Goal: Register for event/course

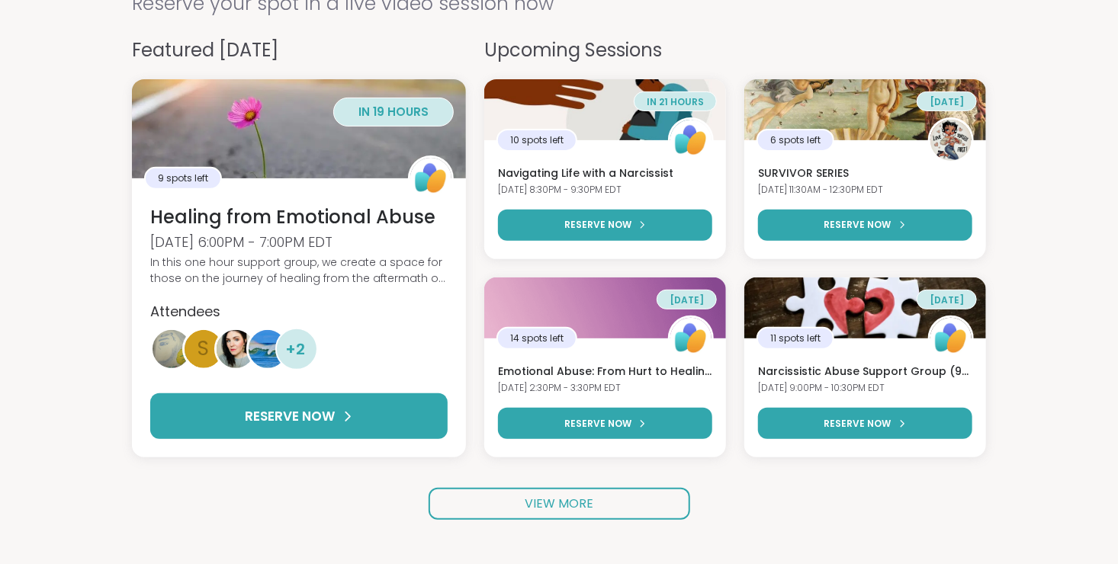
scroll to position [187, 0]
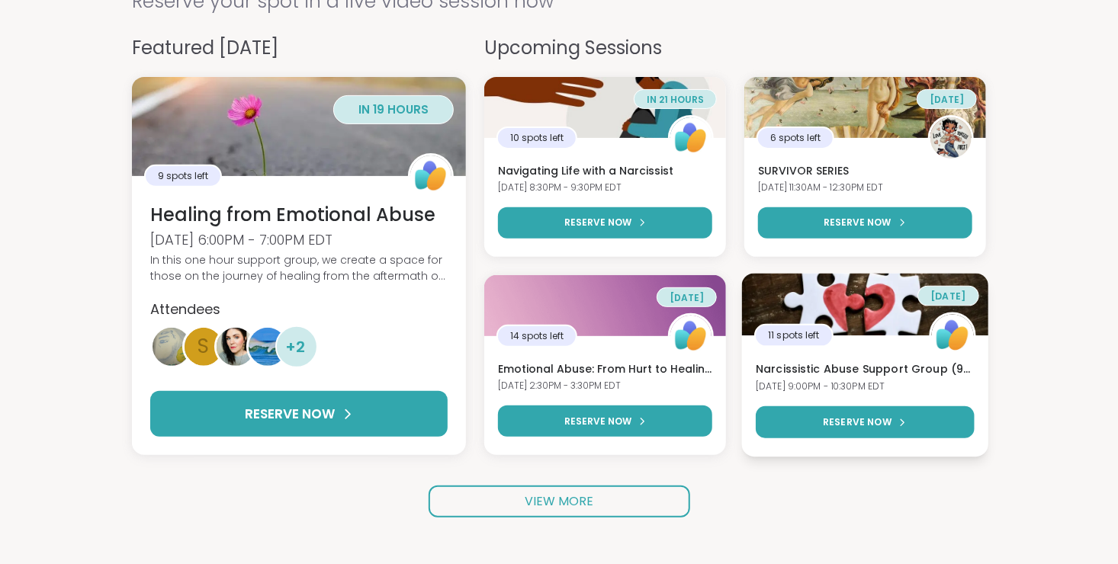
click at [966, 369] on h3 "Narcissistic Abuse Support Group (90min)" at bounding box center [865, 369] width 218 height 15
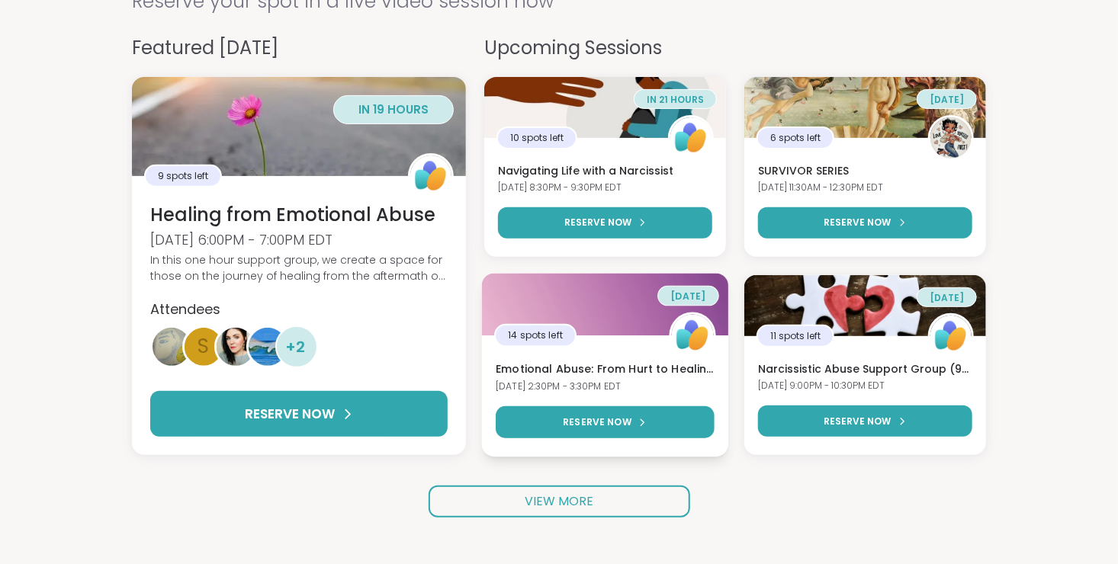
click at [605, 368] on h3 "Emotional Abuse: From Hurt to Healing" at bounding box center [605, 369] width 218 height 15
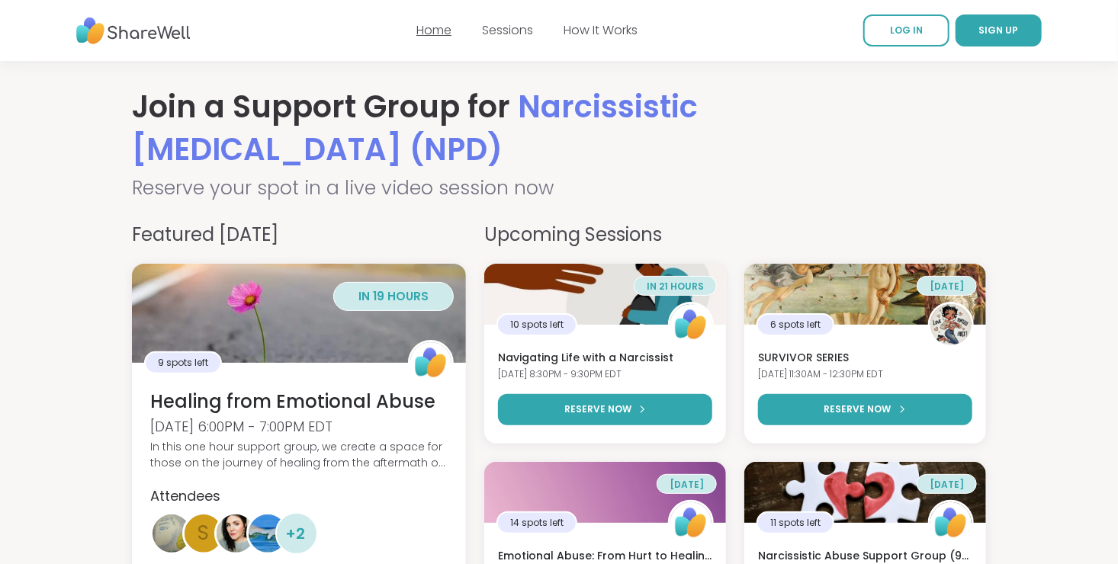
click at [437, 33] on link "Home" at bounding box center [433, 30] width 35 height 18
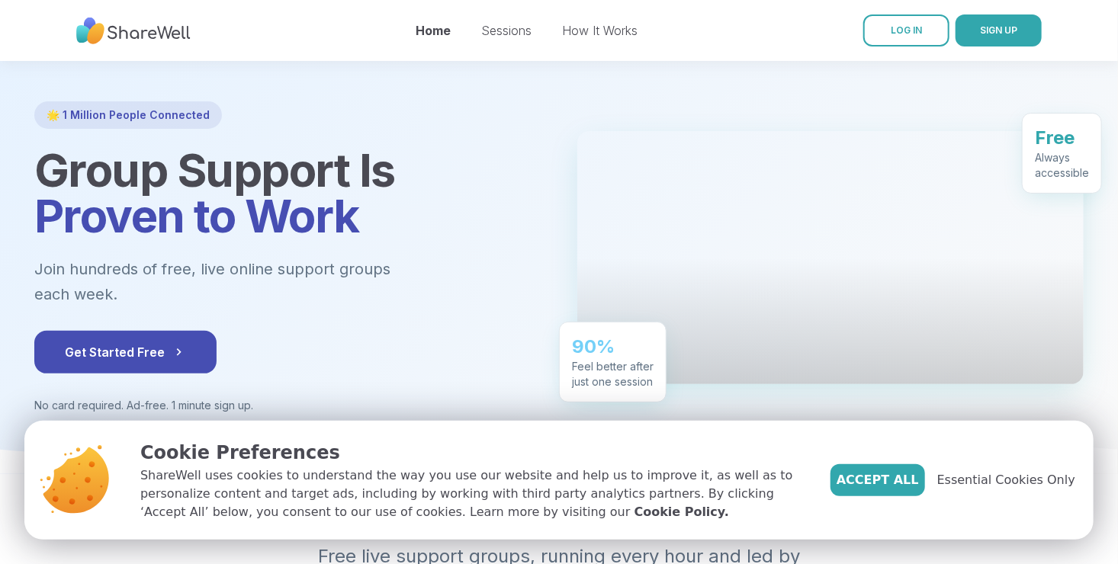
scroll to position [61, 0]
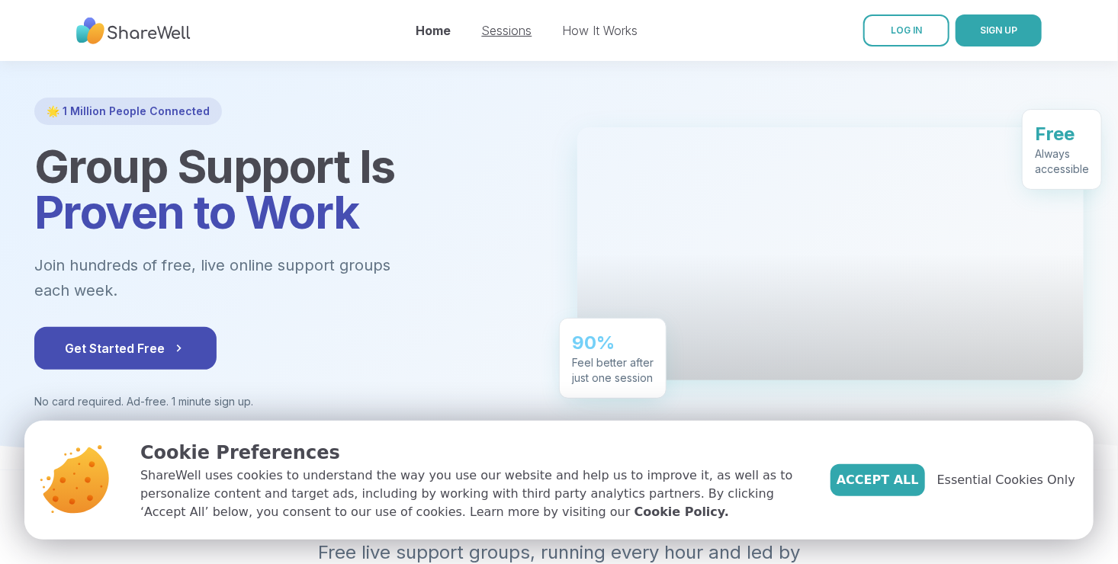
click at [519, 34] on link "Sessions" at bounding box center [507, 30] width 50 height 15
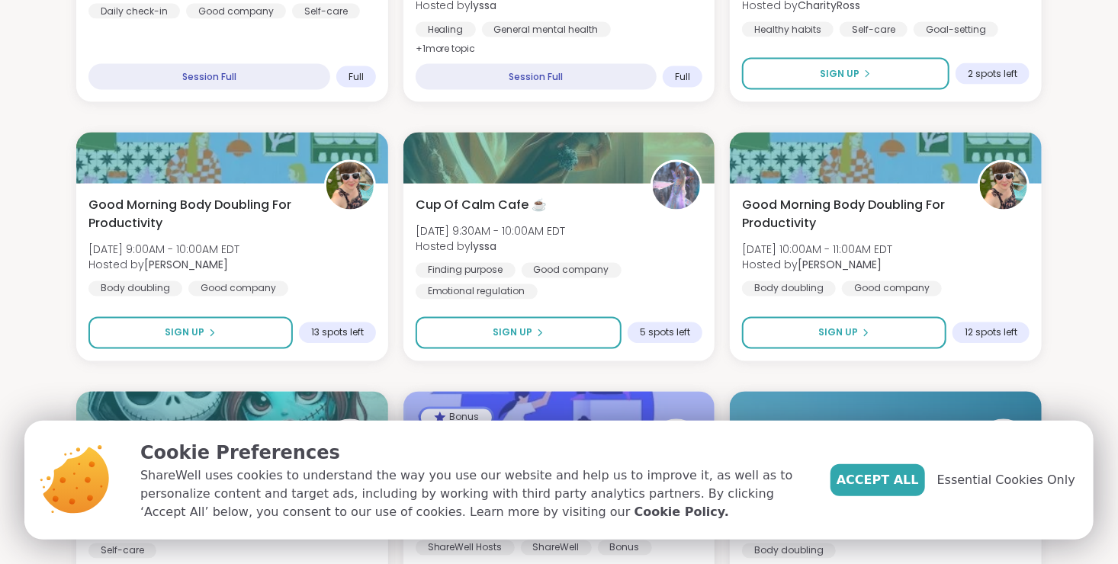
scroll to position [1136, 0]
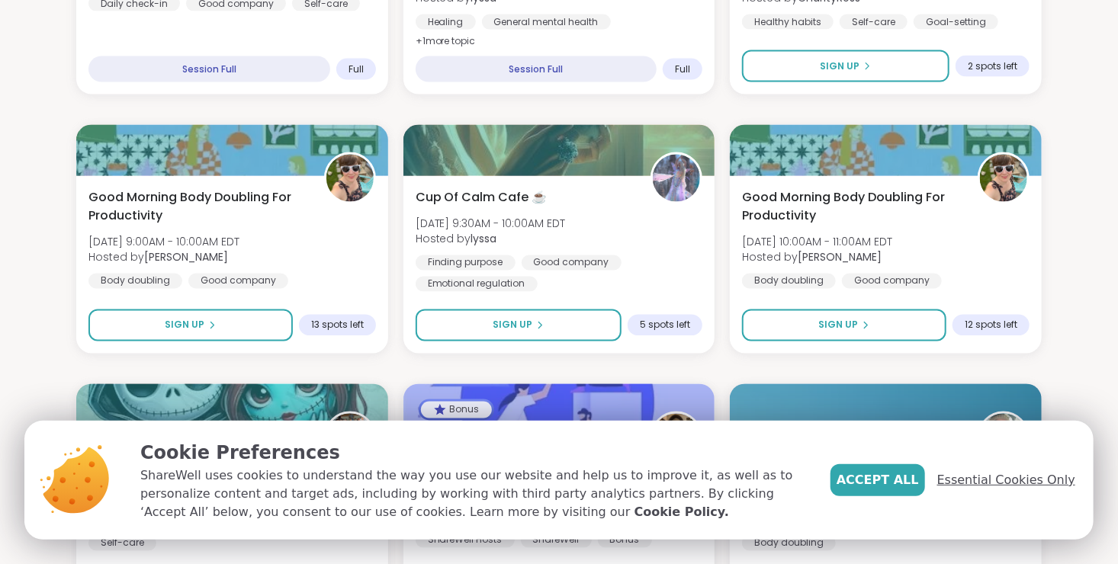
click at [1001, 482] on span "Essential Cookies Only" at bounding box center [1006, 480] width 138 height 18
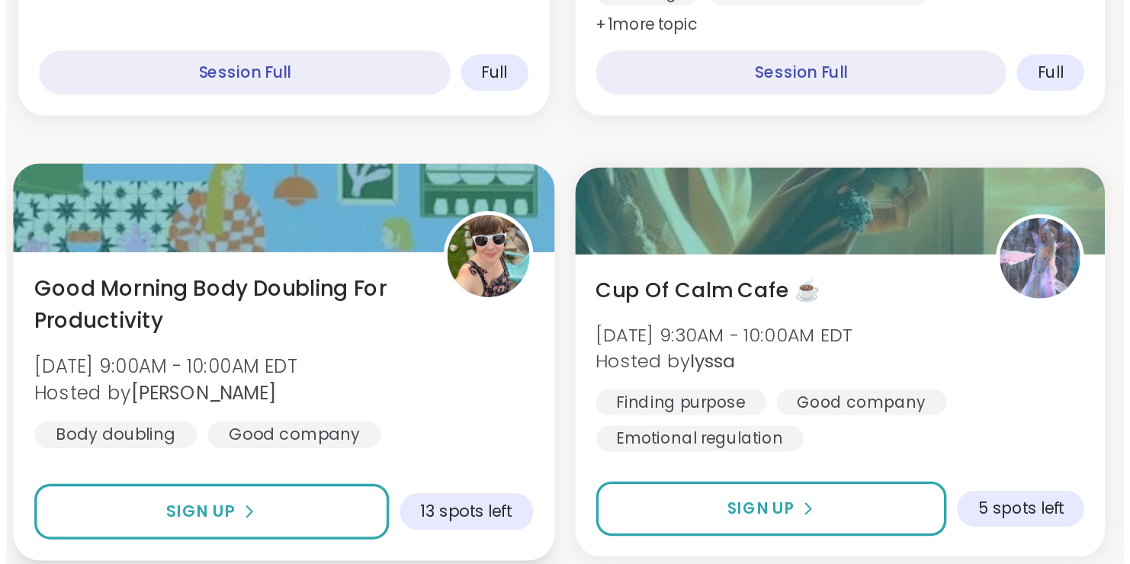
scroll to position [1161, 0]
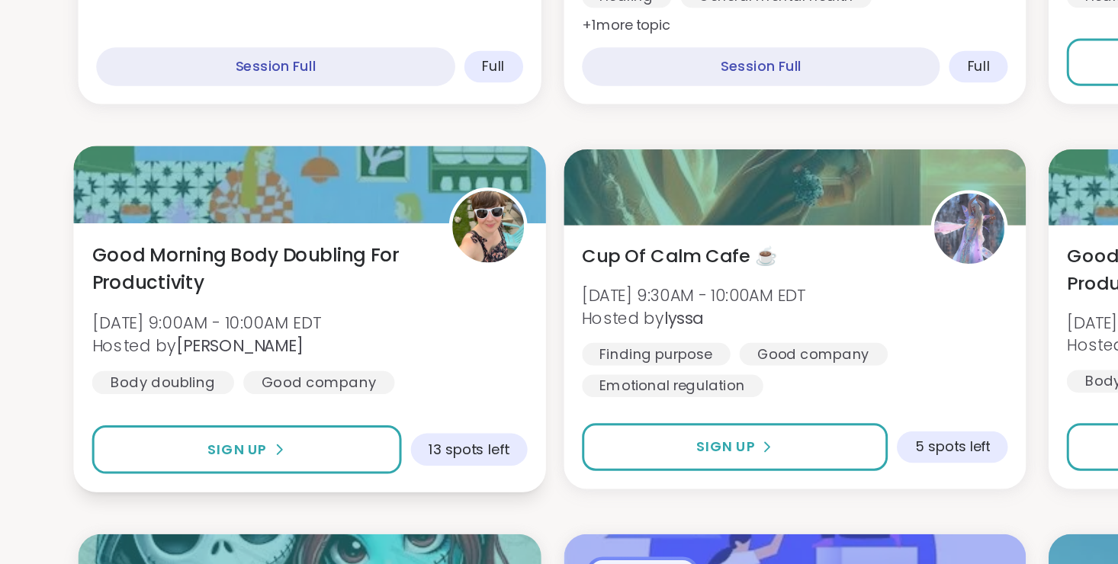
click at [377, 235] on div "Good Morning Body Doubling For Productivity [DATE] 9:00AM - 10:00AM EDT Hosted …" at bounding box center [231, 225] width 293 height 124
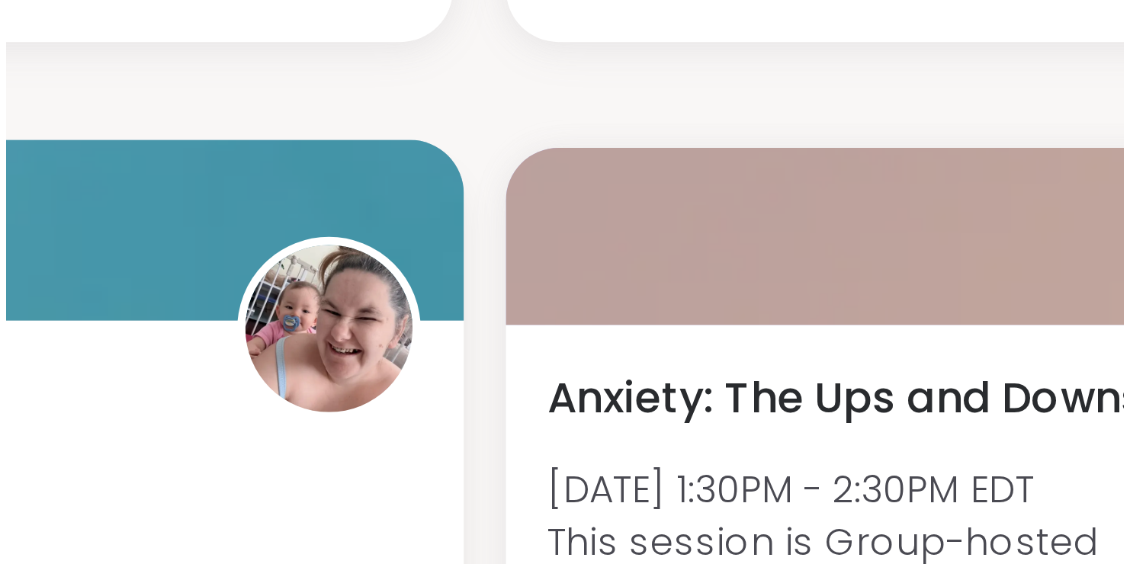
scroll to position [2009, 0]
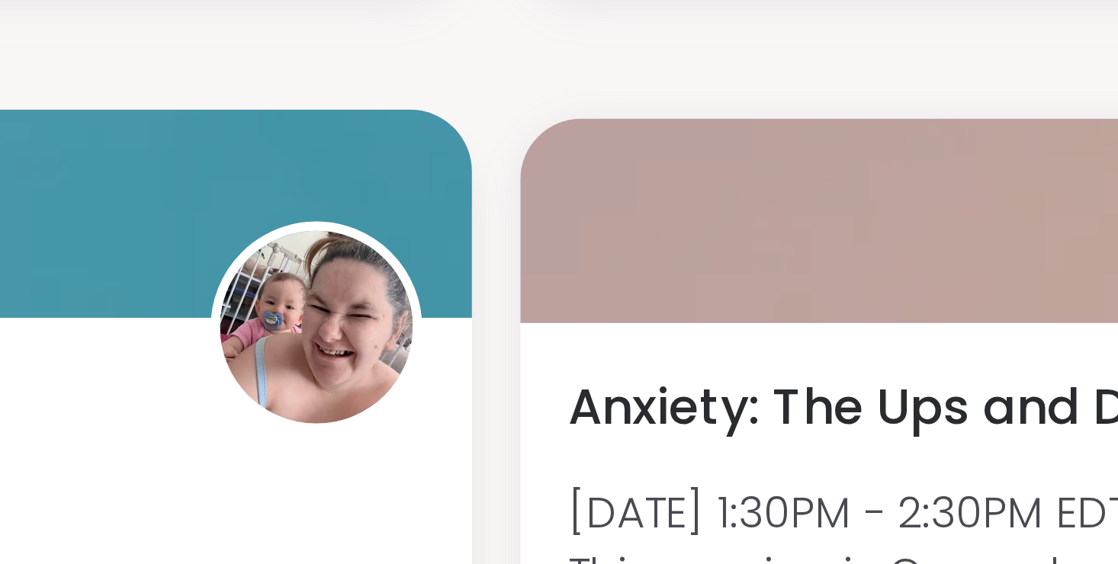
click at [352, 345] on img at bounding box center [352, 341] width 48 height 48
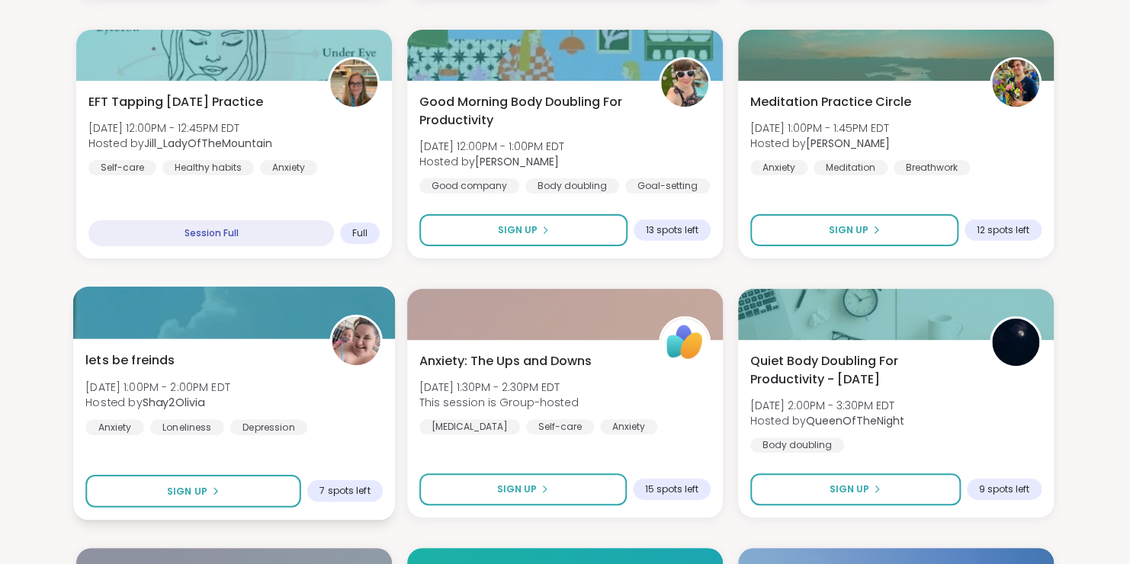
click at [358, 494] on span "7 spots left" at bounding box center [345, 491] width 50 height 12
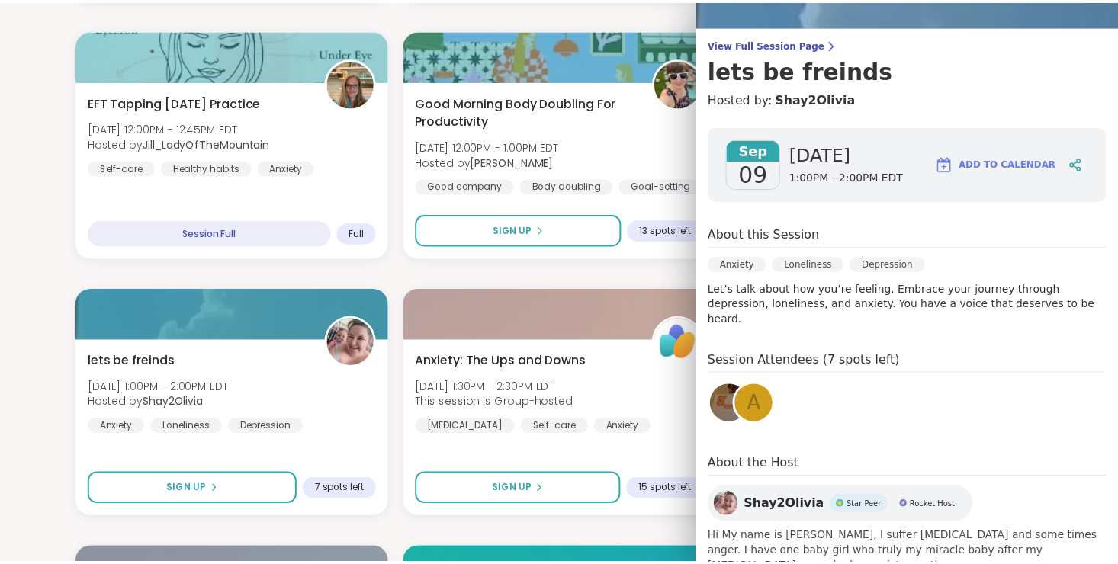
scroll to position [113, 0]
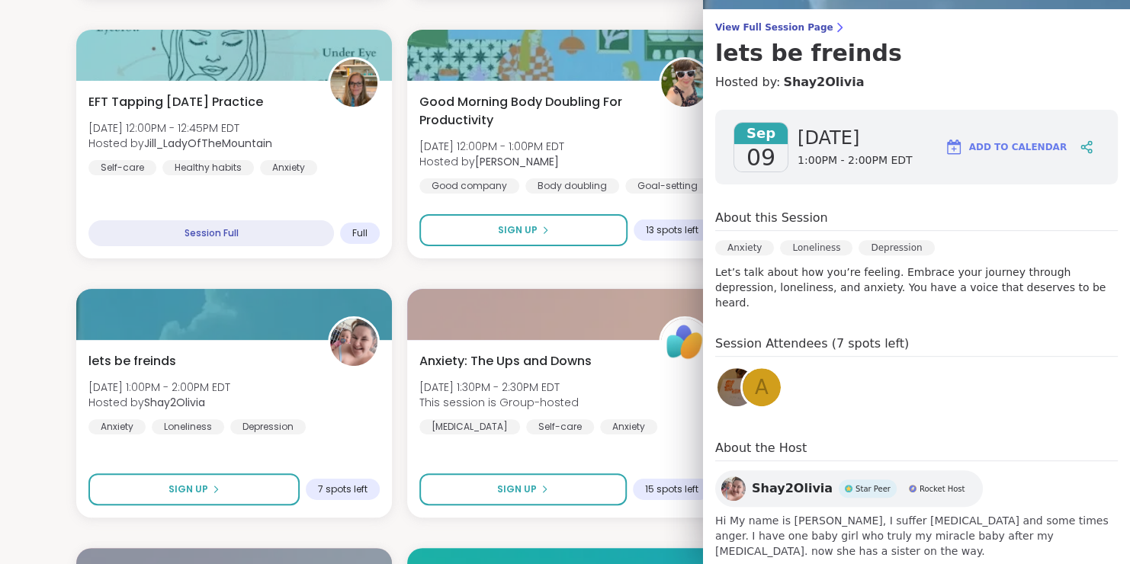
click at [757, 480] on span "Shay2Olivia" at bounding box center [792, 489] width 81 height 18
click at [519, 310] on div at bounding box center [565, 313] width 322 height 52
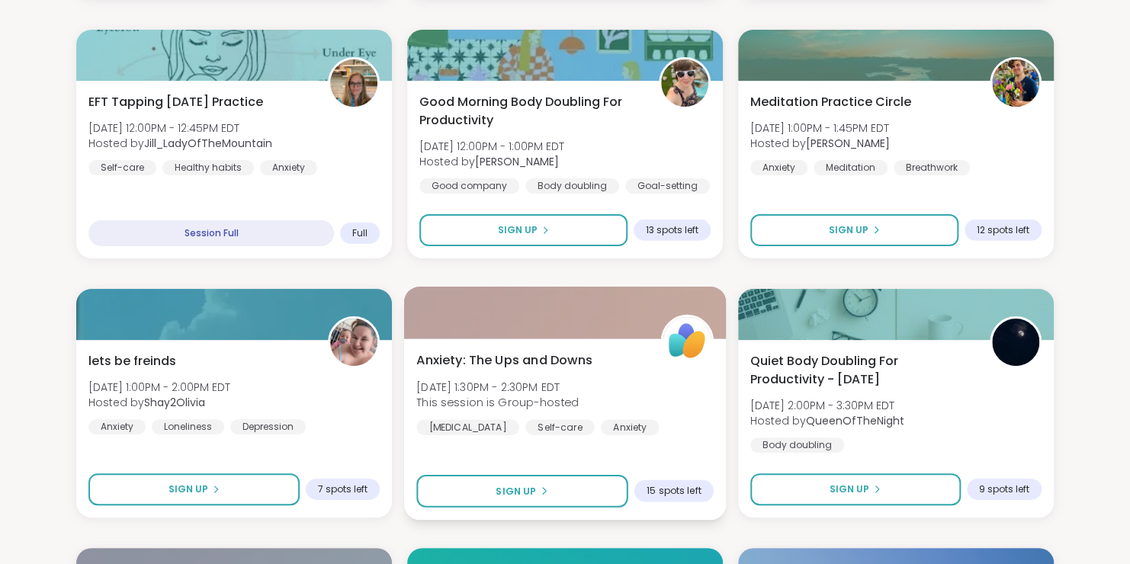
click at [519, 310] on div at bounding box center [565, 313] width 322 height 52
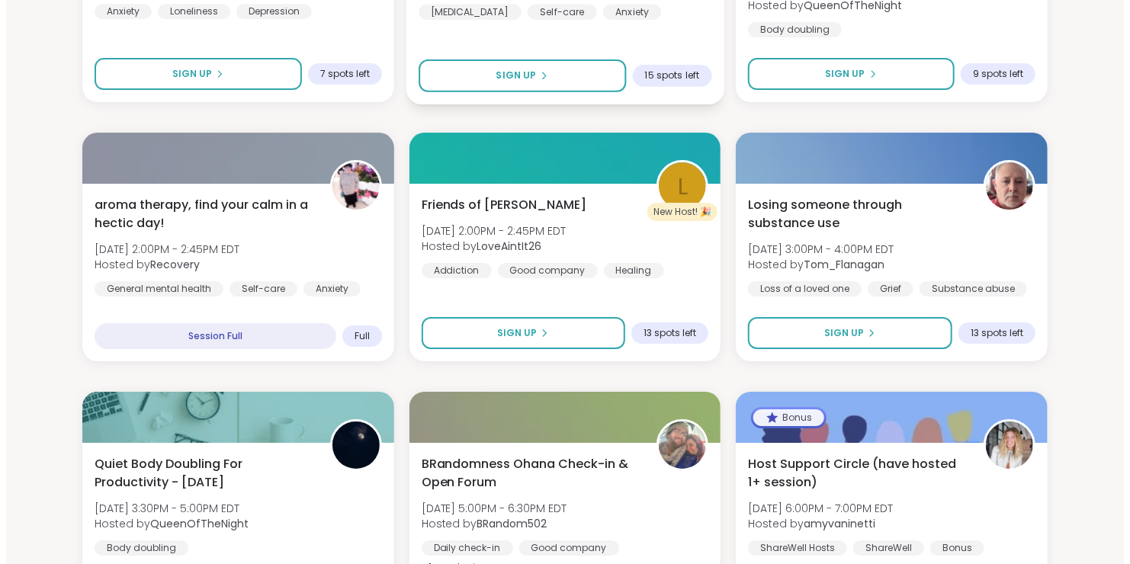
scroll to position [2428, 0]
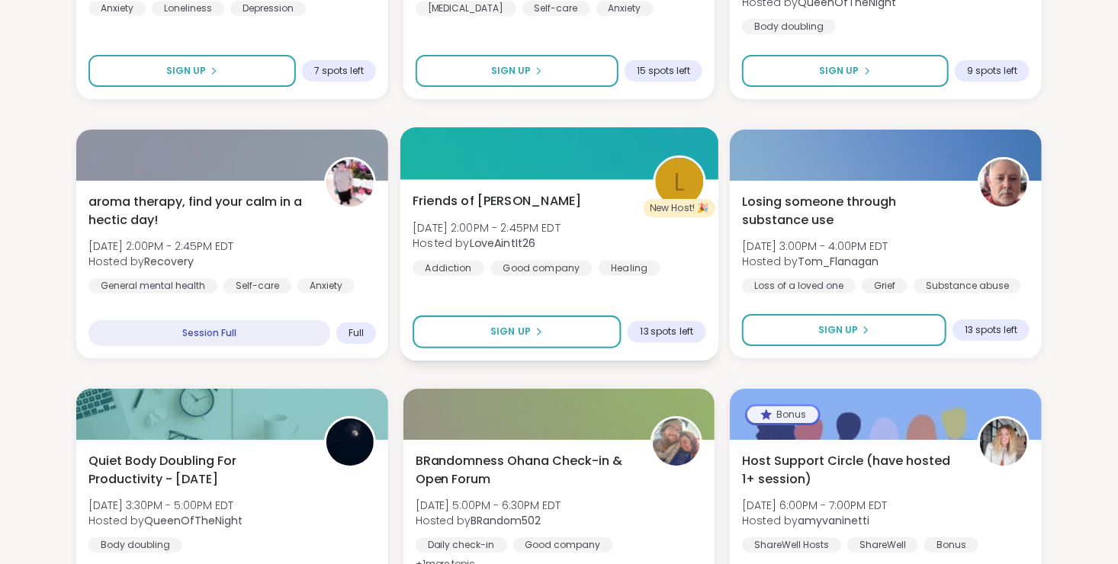
click at [508, 232] on span "[DATE] 2:00PM - 2:45PM EDT" at bounding box center [487, 227] width 148 height 15
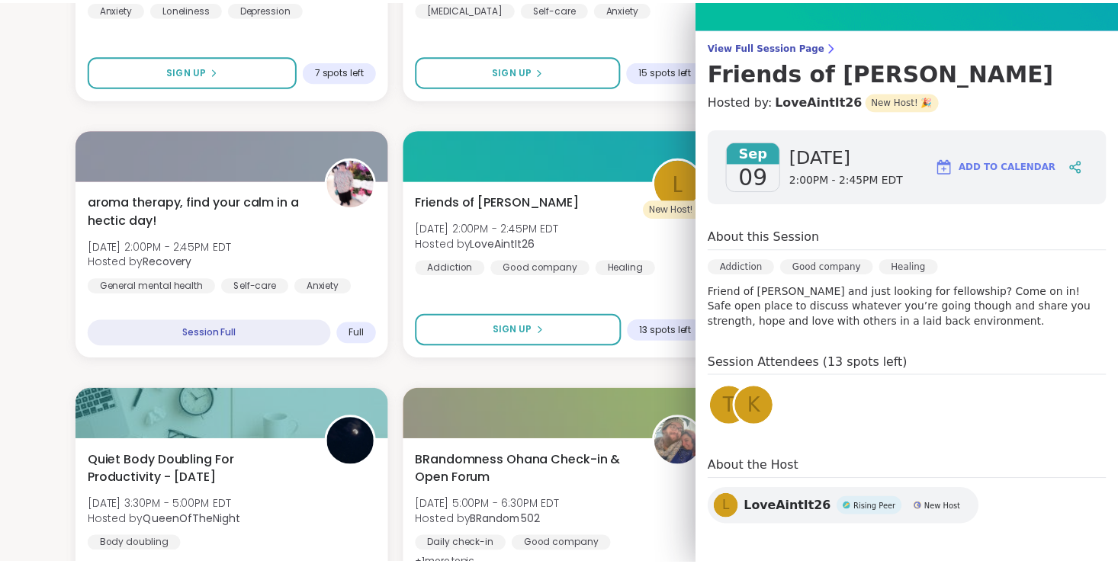
scroll to position [98, 0]
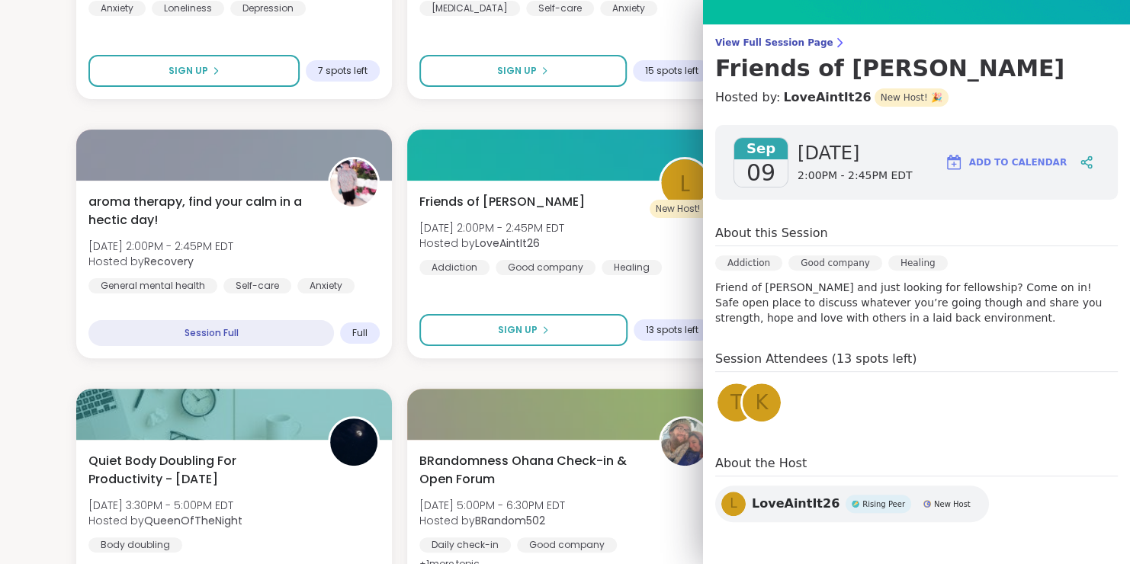
click at [794, 504] on span "LoveAintIt26" at bounding box center [796, 504] width 88 height 18
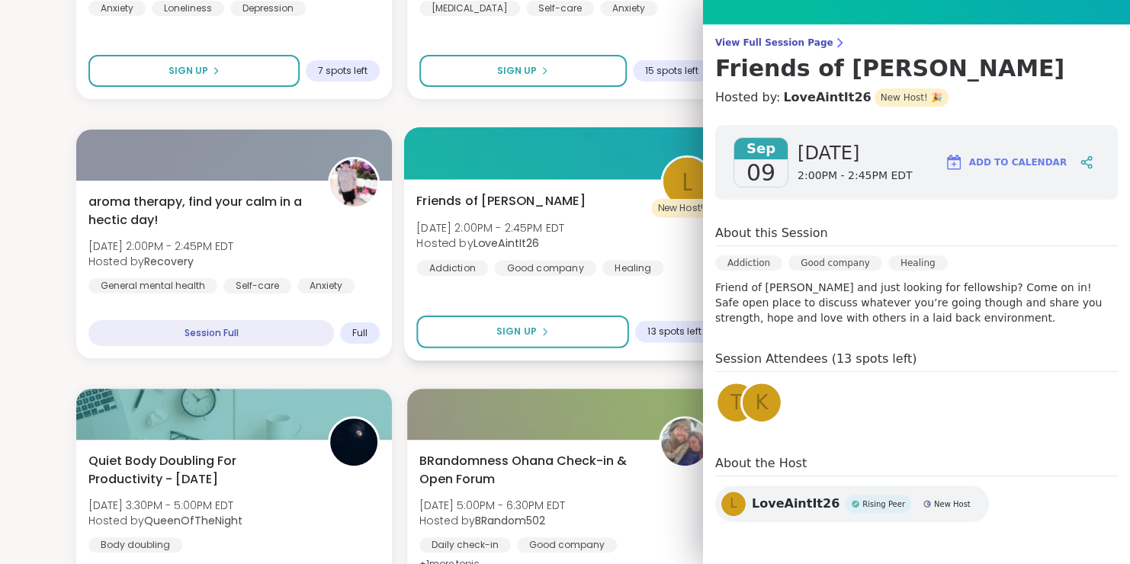
click at [676, 291] on div "Friends of [PERSON_NAME] [DATE] 2:00PM - 2:45PM EDT Hosted by LoveAintIt26 Addi…" at bounding box center [565, 269] width 322 height 181
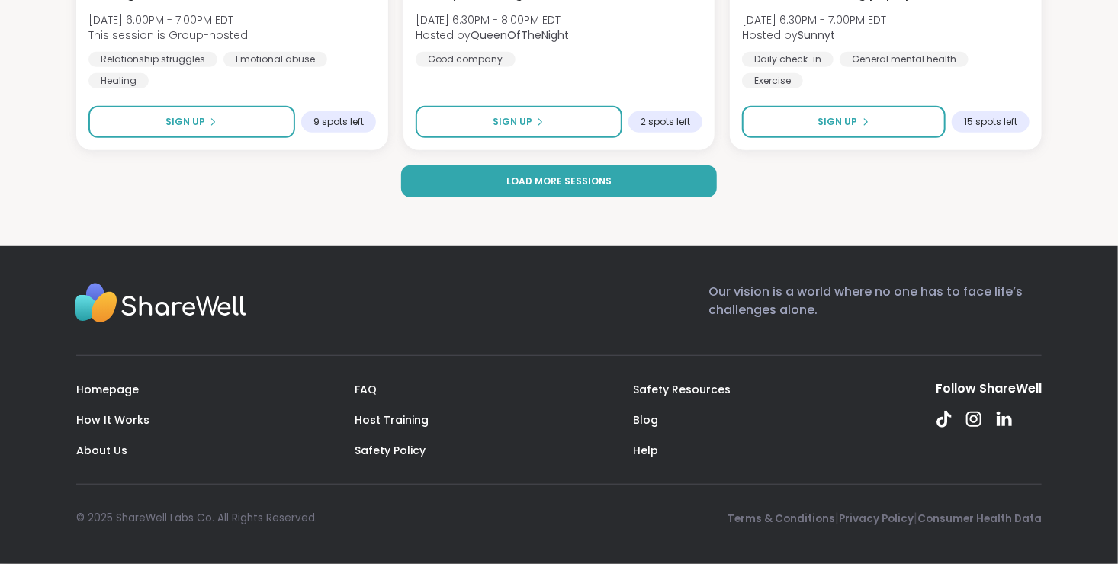
scroll to position [3067, 0]
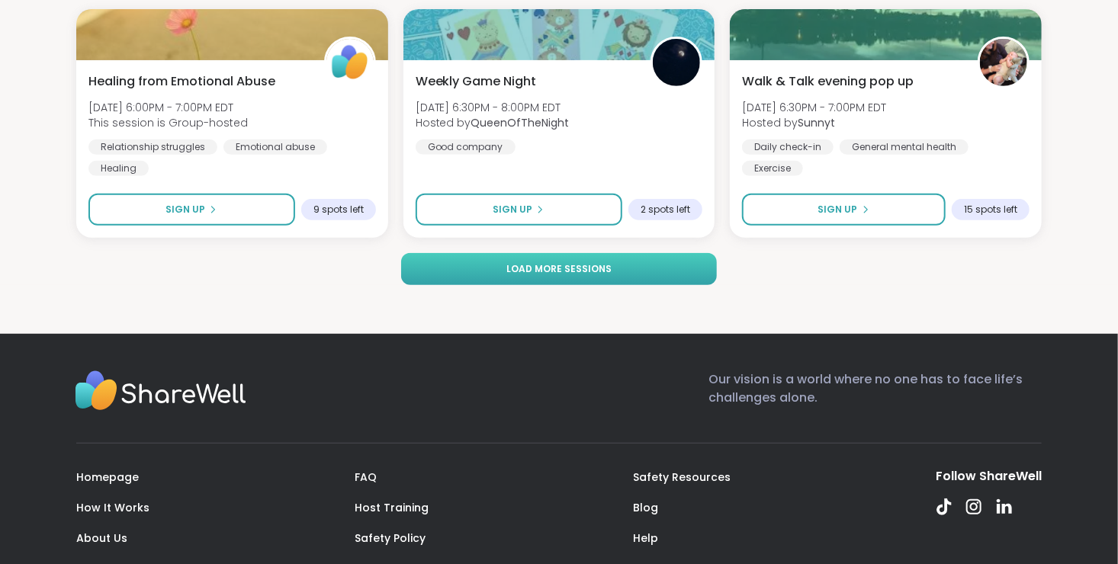
click at [595, 269] on span "Load more sessions" at bounding box center [558, 269] width 105 height 14
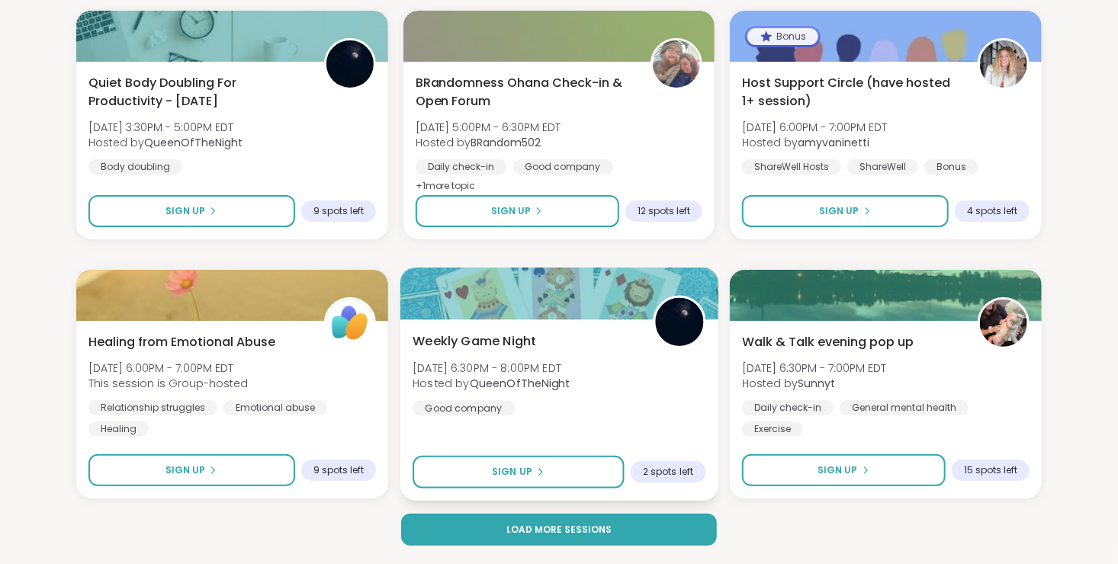
scroll to position [2805, 0]
